Goal: Information Seeking & Learning: Learn about a topic

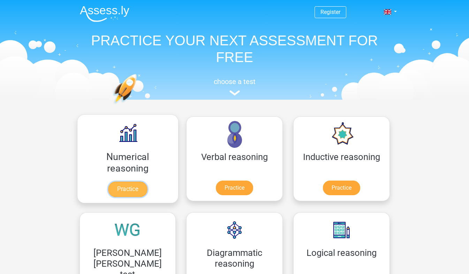
click at [116, 186] on link "Practice" at bounding box center [127, 189] width 39 height 15
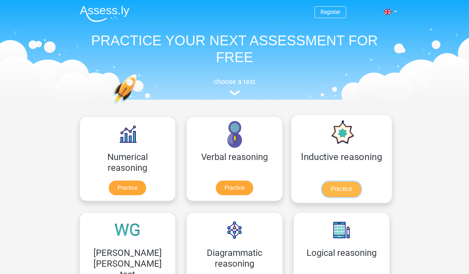
click at [322, 187] on link "Practice" at bounding box center [341, 189] width 39 height 15
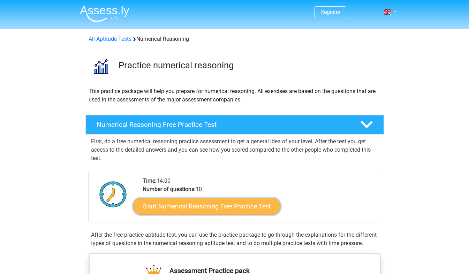
click at [220, 207] on link "Start Numerical Reasoning Free Practice Test" at bounding box center [206, 206] width 147 height 17
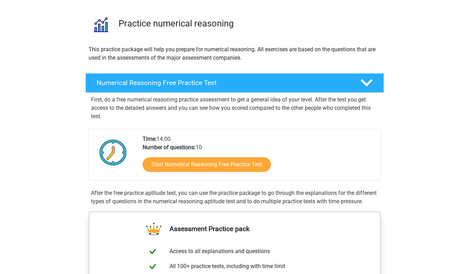
scroll to position [28, 0]
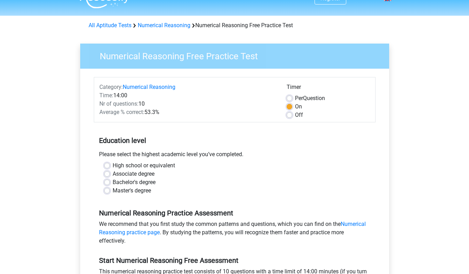
scroll to position [14, 0]
click at [113, 164] on label "High school or equivalent" at bounding box center [144, 165] width 62 height 8
click at [106, 164] on input "High school or equivalent" at bounding box center [107, 164] width 6 height 7
radio input "true"
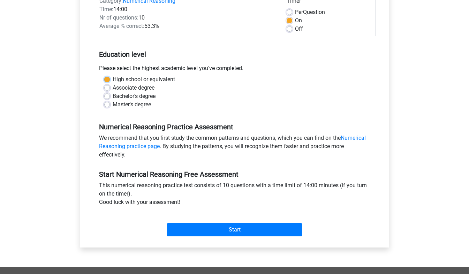
scroll to position [107, 0]
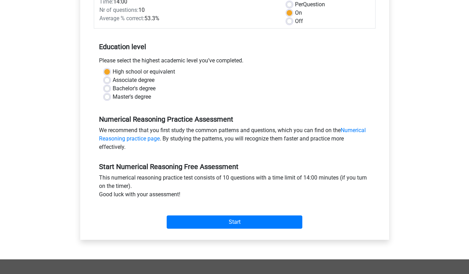
click at [216, 233] on div "Category: Numerical Reasoning Time: 14:00 Nr of questions: 10 Average % correct…" at bounding box center [234, 107] width 298 height 265
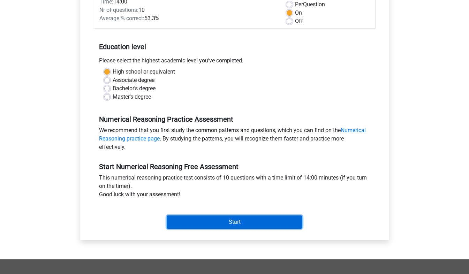
click at [222, 221] on input "Start" at bounding box center [235, 221] width 136 height 13
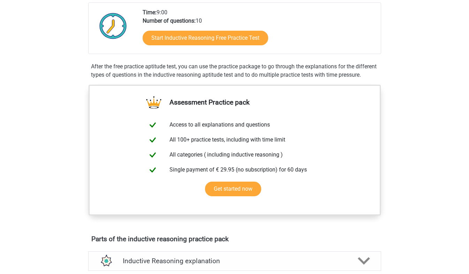
scroll to position [159, 0]
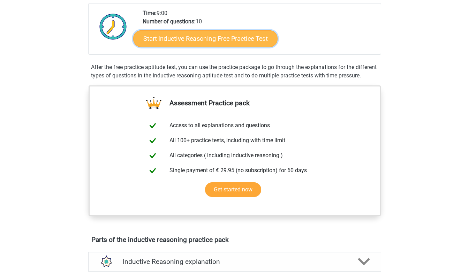
click at [196, 37] on link "Start Inductive Reasoning Free Practice Test" at bounding box center [205, 38] width 144 height 17
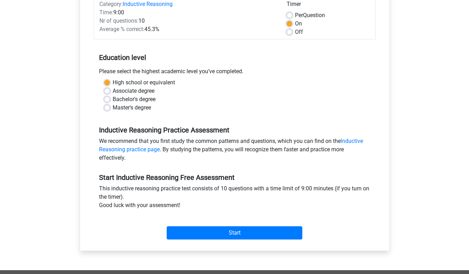
scroll to position [97, 0]
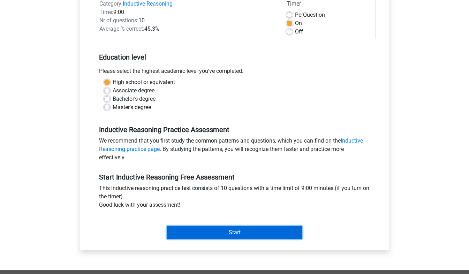
click at [236, 233] on input "Start" at bounding box center [235, 232] width 136 height 13
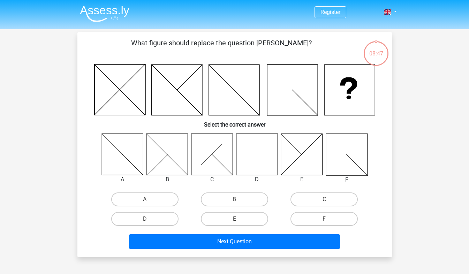
click at [256, 157] on icon at bounding box center [256, 153] width 41 height 41
click at [147, 221] on input "D" at bounding box center [147, 221] width 5 height 5
radio input "true"
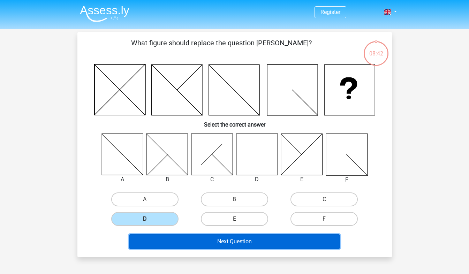
click at [242, 244] on button "Next Question" at bounding box center [234, 241] width 211 height 15
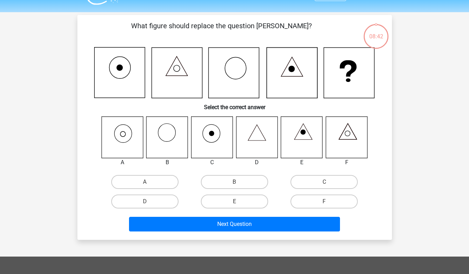
scroll to position [32, 0]
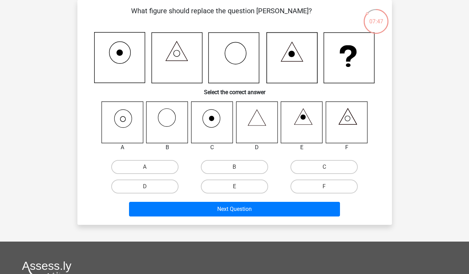
click at [125, 122] on icon at bounding box center [121, 121] width 41 height 41
click at [148, 166] on label "A" at bounding box center [144, 167] width 67 height 14
click at [148, 167] on input "A" at bounding box center [147, 169] width 5 height 5
radio input "true"
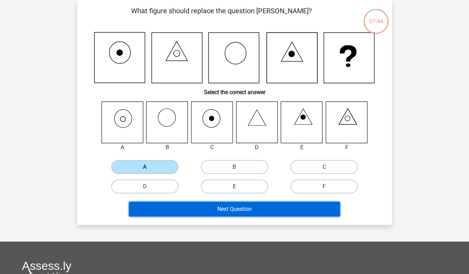
click at [251, 211] on button "Next Question" at bounding box center [234, 209] width 211 height 15
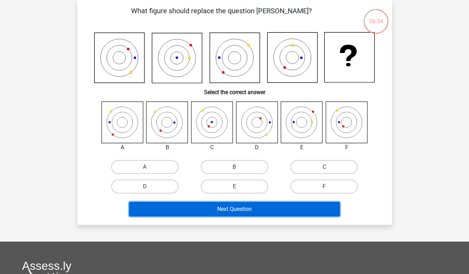
click at [276, 213] on button "Next Question" at bounding box center [234, 209] width 211 height 15
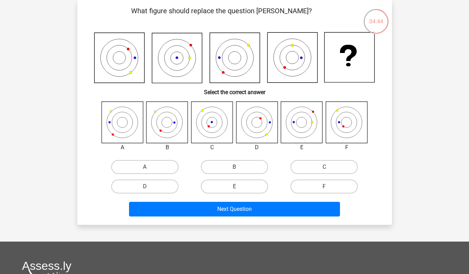
click at [303, 123] on icon at bounding box center [301, 121] width 41 height 41
click at [236, 189] on input "E" at bounding box center [236, 188] width 5 height 5
radio input "true"
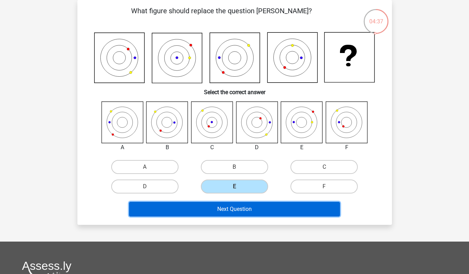
click at [247, 213] on button "Next Question" at bounding box center [234, 209] width 211 height 15
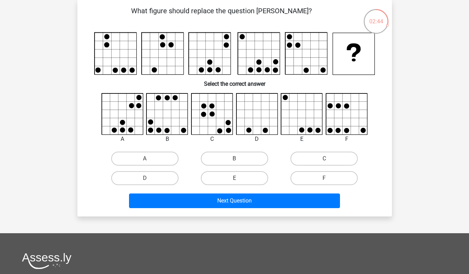
click at [165, 117] on icon at bounding box center [167, 113] width 41 height 41
click at [234, 157] on label "B" at bounding box center [234, 159] width 67 height 14
click at [234, 159] on input "B" at bounding box center [236, 161] width 5 height 5
radio input "true"
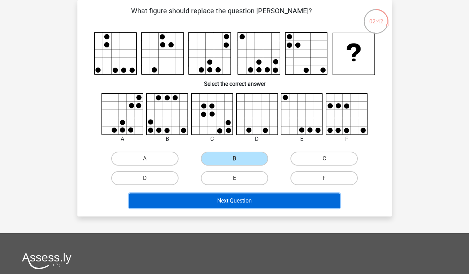
click at [243, 204] on button "Next Question" at bounding box center [234, 200] width 211 height 15
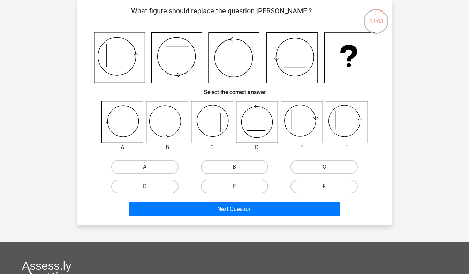
click at [325, 170] on input "C" at bounding box center [326, 169] width 5 height 5
radio input "true"
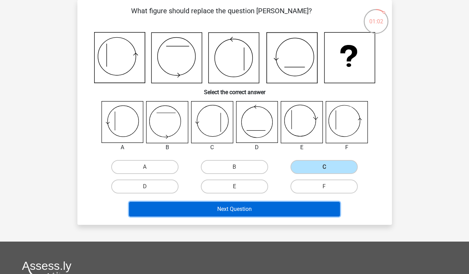
click at [244, 213] on button "Next Question" at bounding box center [234, 209] width 211 height 15
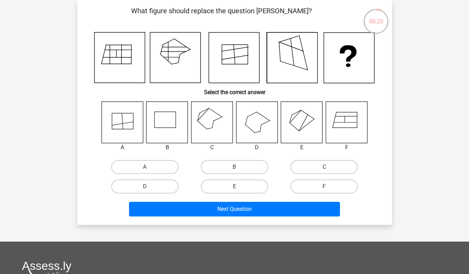
click at [258, 125] on icon at bounding box center [256, 121] width 41 height 41
click at [154, 190] on label "D" at bounding box center [144, 187] width 67 height 14
click at [149, 190] on input "D" at bounding box center [147, 188] width 5 height 5
radio input "true"
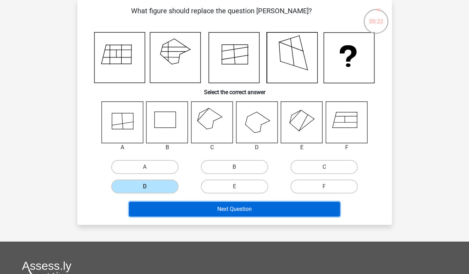
click at [239, 214] on button "Next Question" at bounding box center [234, 209] width 211 height 15
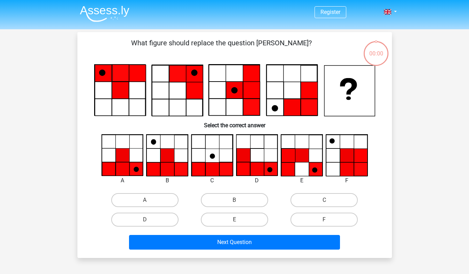
scroll to position [32, 0]
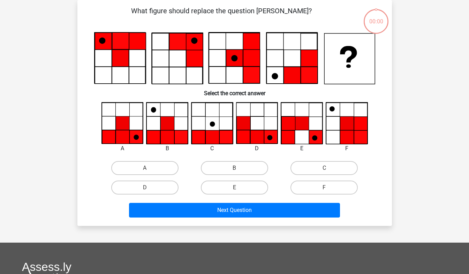
click at [251, 140] on icon at bounding box center [257, 137] width 14 height 14
